Goal: Navigation & Orientation: Find specific page/section

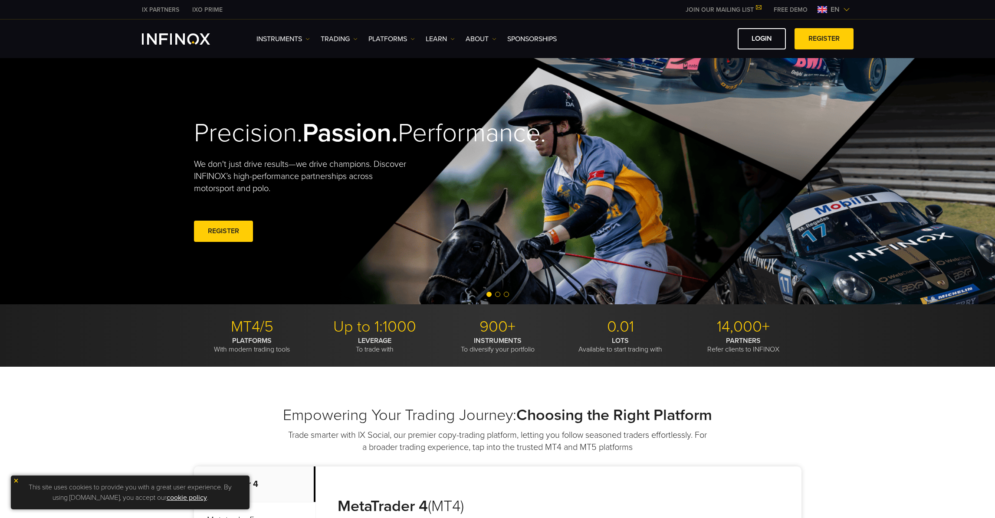
click at [835, 8] on span "en" at bounding box center [835, 9] width 16 height 10
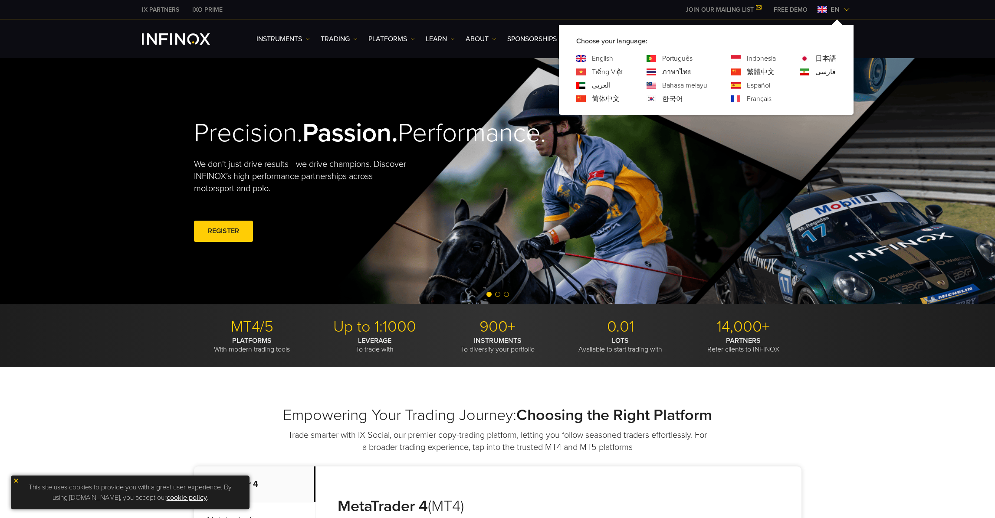
click at [687, 63] on link "Português" at bounding box center [677, 58] width 30 height 10
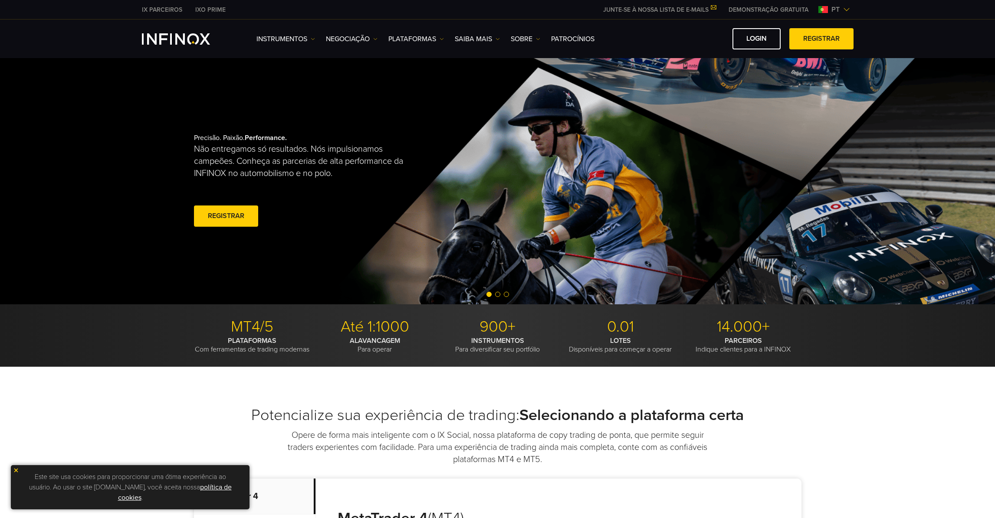
click at [846, 11] on img at bounding box center [846, 9] width 7 height 7
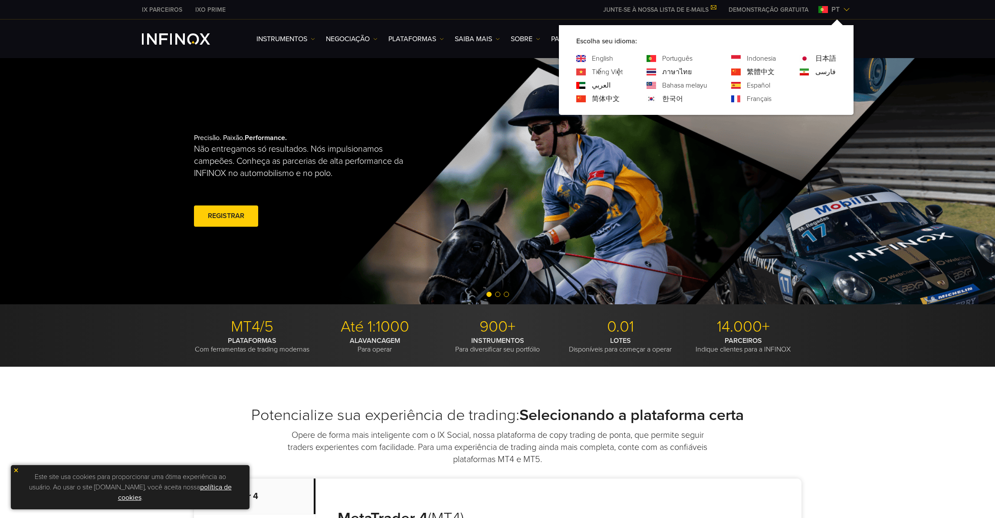
click at [734, 100] on img at bounding box center [736, 98] width 10 height 7
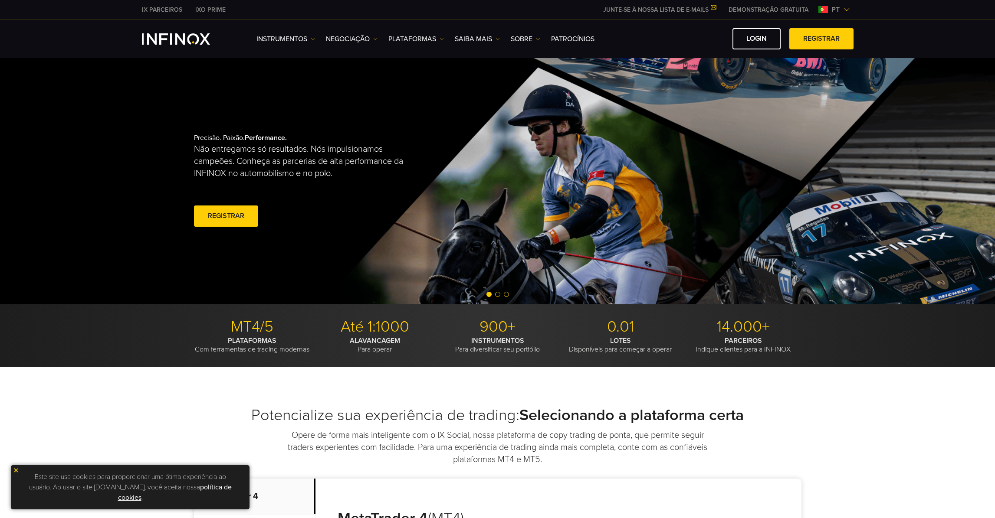
click at [832, 9] on span "pt" at bounding box center [835, 9] width 15 height 10
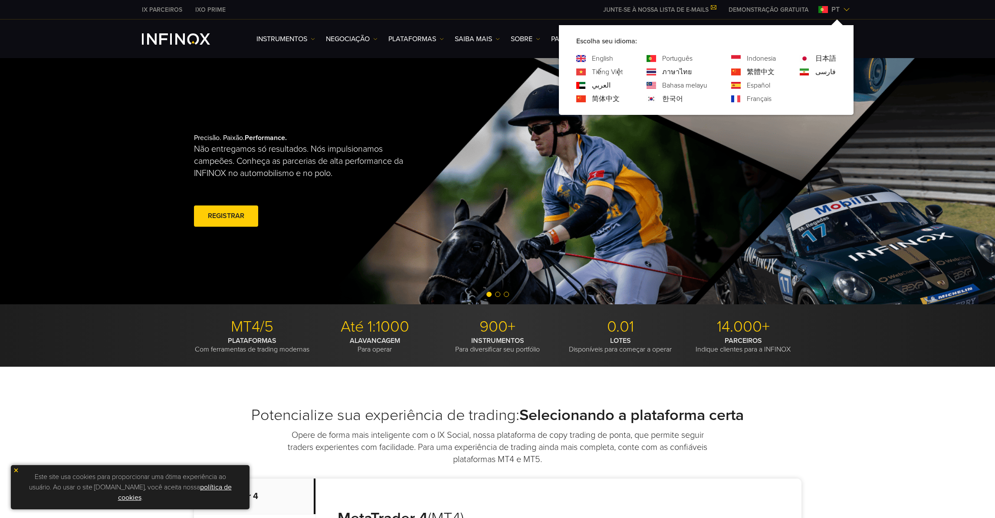
click at [756, 101] on link "Français" at bounding box center [759, 99] width 25 height 10
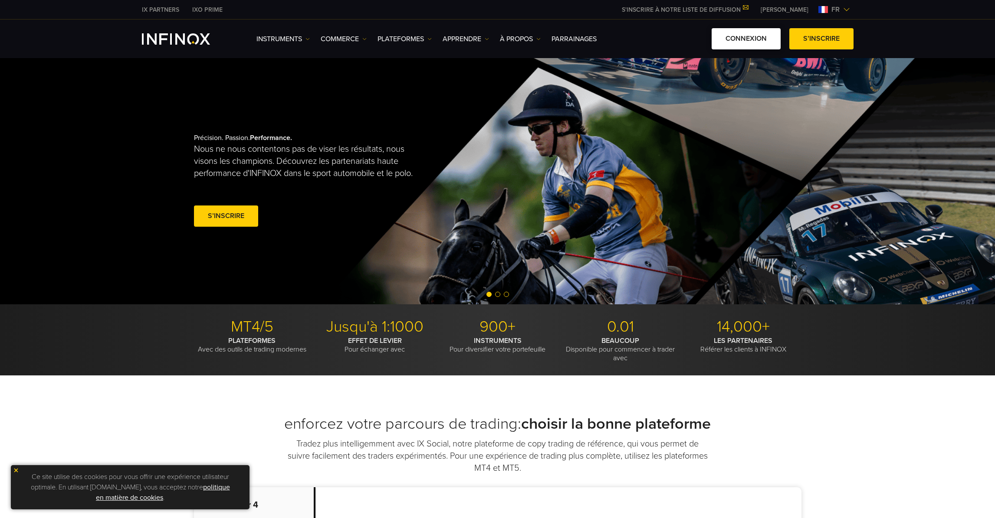
click at [733, 31] on link "Connexion" at bounding box center [745, 38] width 69 height 21
